Goal: Task Accomplishment & Management: Manage account settings

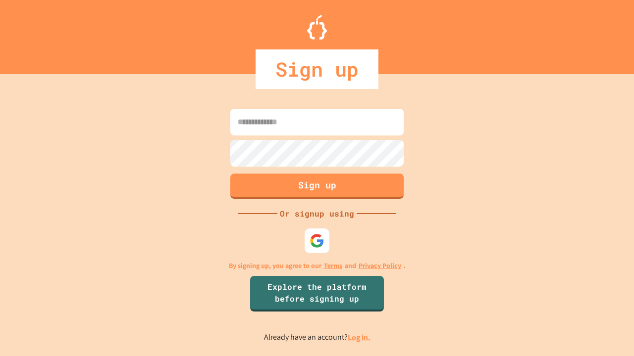
click at [359, 338] on link "Log in." at bounding box center [359, 338] width 23 height 10
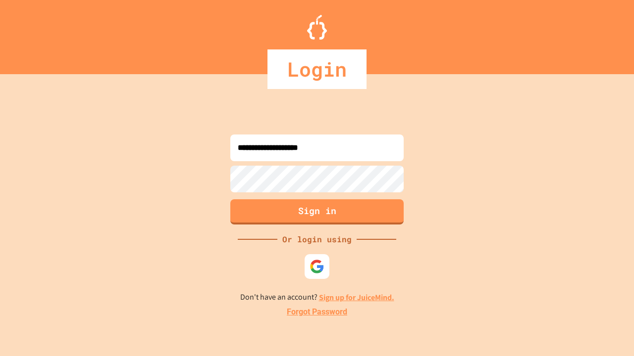
type input "**********"
